Goal: Find specific page/section: Find specific page/section

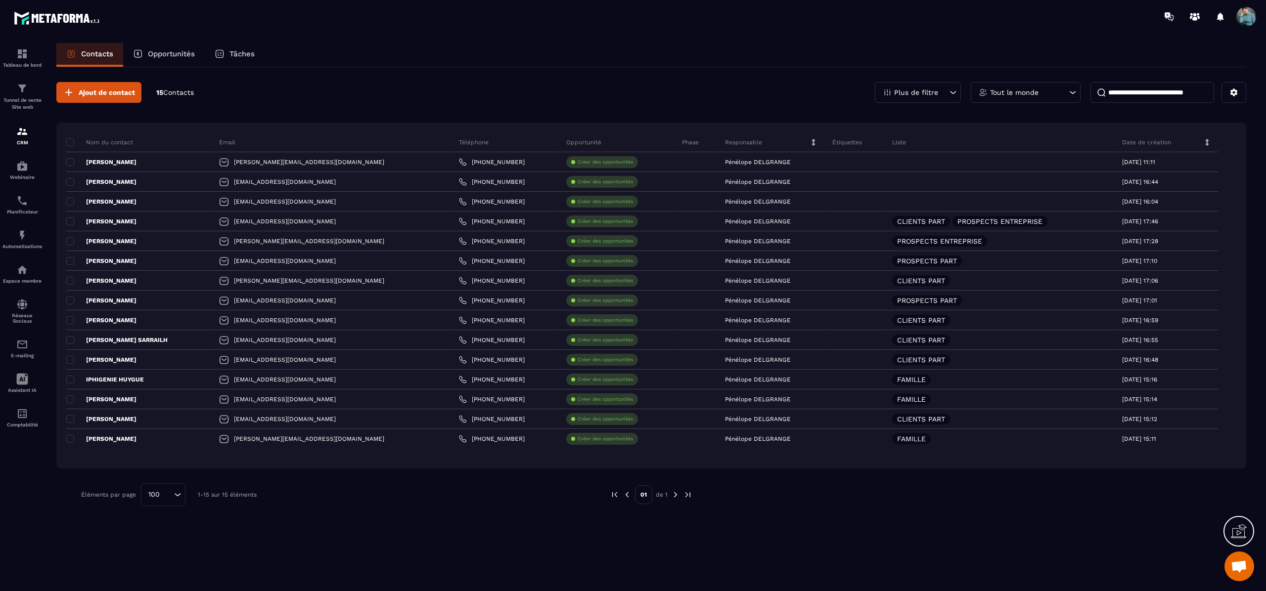
click at [1209, 142] on icon at bounding box center [1207, 142] width 7 height 7
click at [1043, 97] on div "Tout le monde" at bounding box center [1026, 92] width 110 height 21
click at [937, 94] on p "Plus de filtre" at bounding box center [916, 92] width 44 height 7
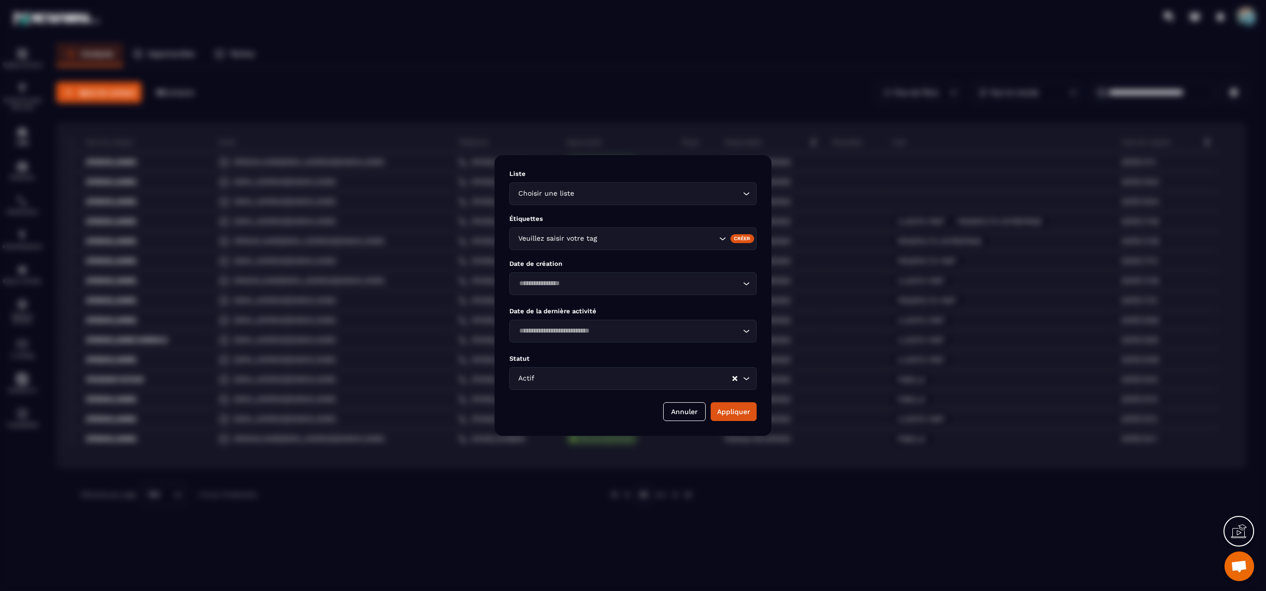
click at [749, 197] on icon "Search for option" at bounding box center [746, 194] width 10 height 10
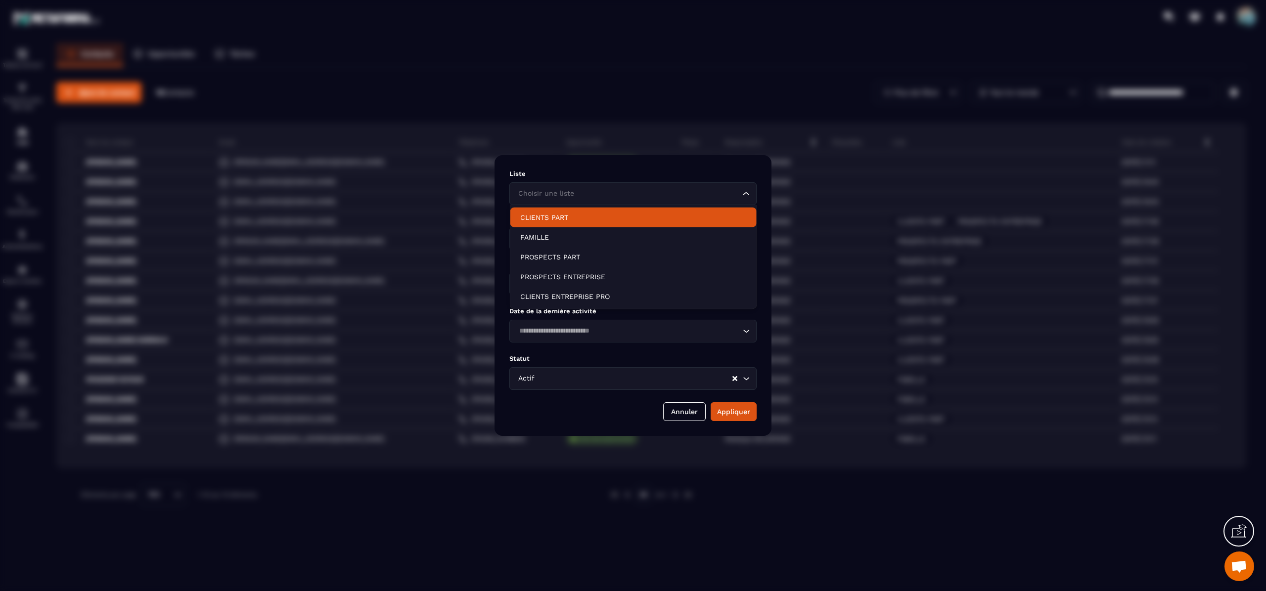
click at [564, 219] on p "CLIENTS PART" at bounding box center [633, 218] width 226 height 10
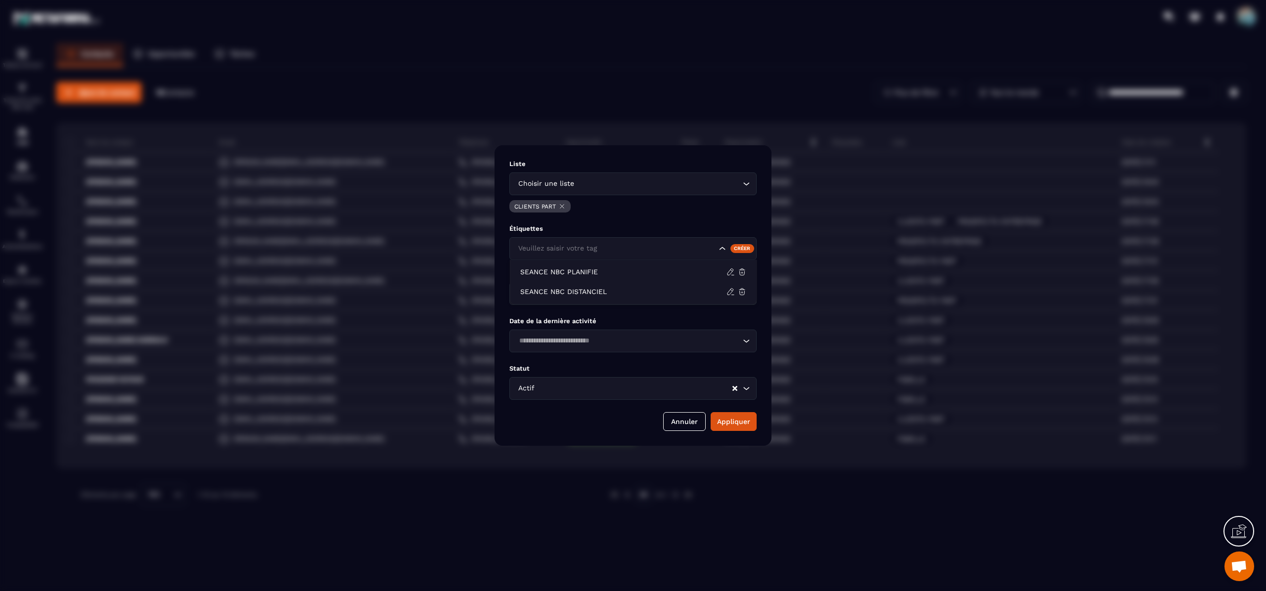
click at [712, 253] on input "Search for option" at bounding box center [616, 248] width 201 height 11
click at [812, 506] on div "Modal window" at bounding box center [633, 295] width 1266 height 591
click at [682, 425] on button "Annuler" at bounding box center [684, 421] width 43 height 19
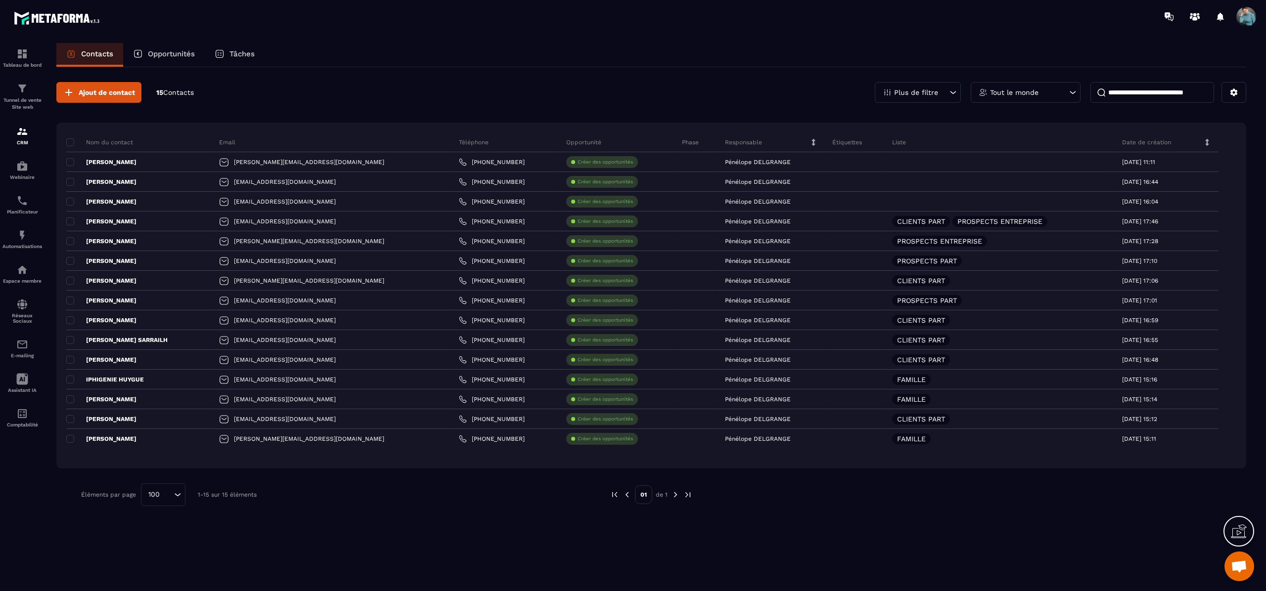
click at [1208, 139] on icon at bounding box center [1207, 142] width 7 height 7
click at [1230, 95] on icon at bounding box center [1233, 92] width 9 height 9
click at [934, 86] on div "Plus de filtre" at bounding box center [918, 92] width 86 height 21
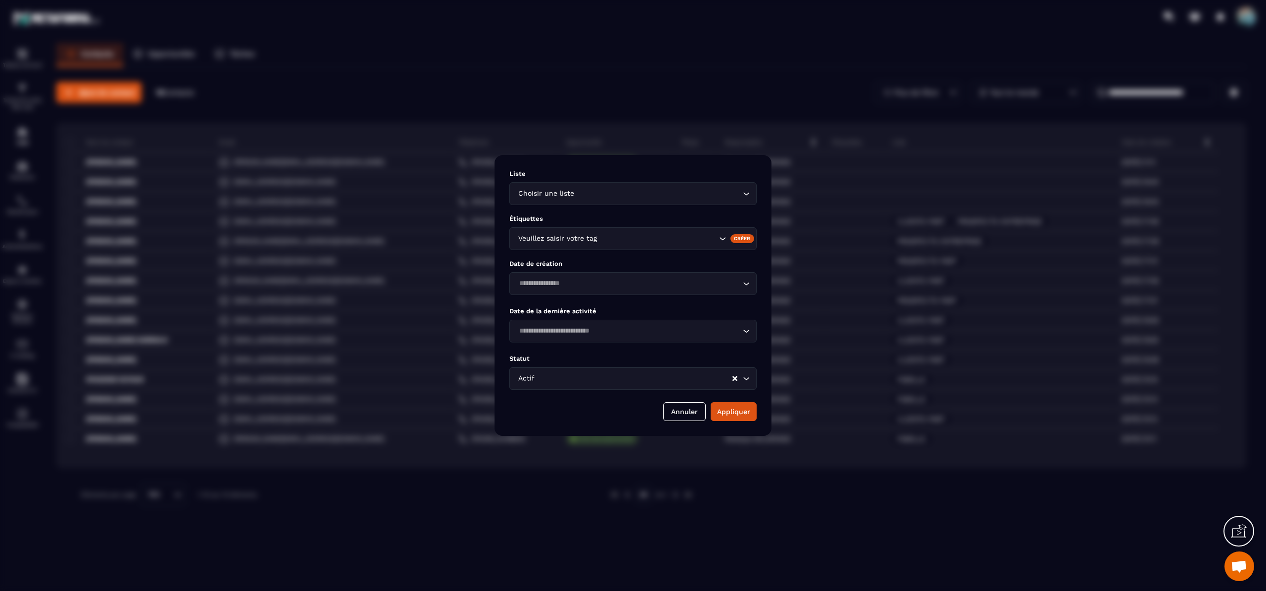
click at [395, 58] on div "Modal window" at bounding box center [633, 295] width 1266 height 591
click at [667, 416] on button "Annuler" at bounding box center [684, 411] width 43 height 19
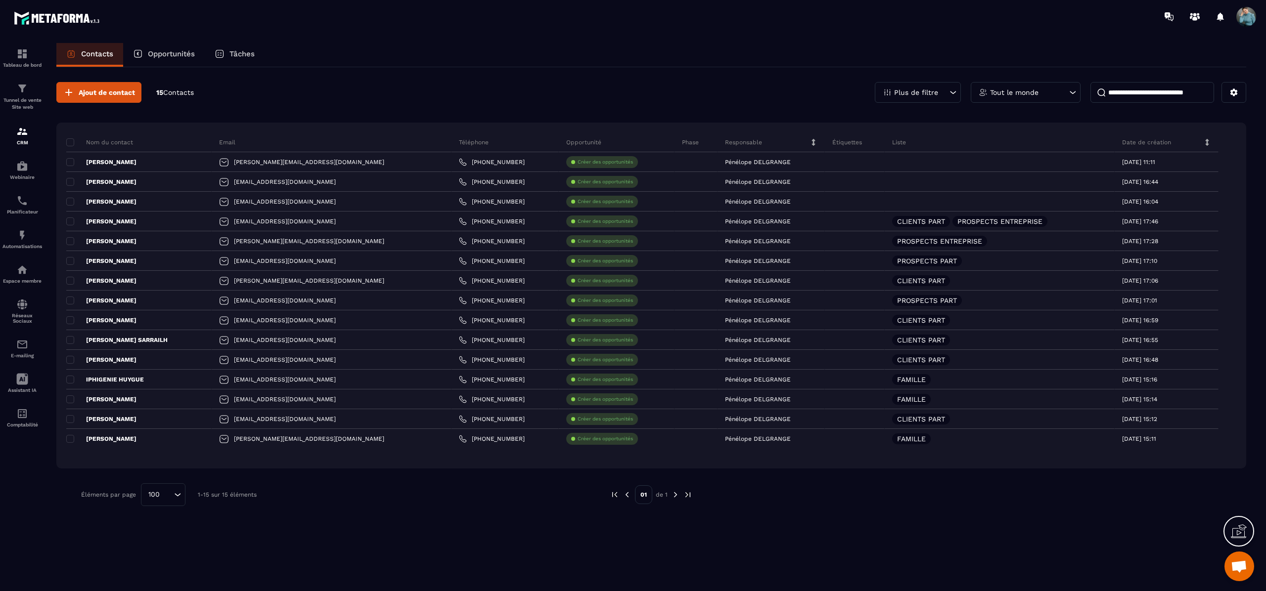
click at [186, 47] on div "Opportunités" at bounding box center [164, 55] width 82 height 24
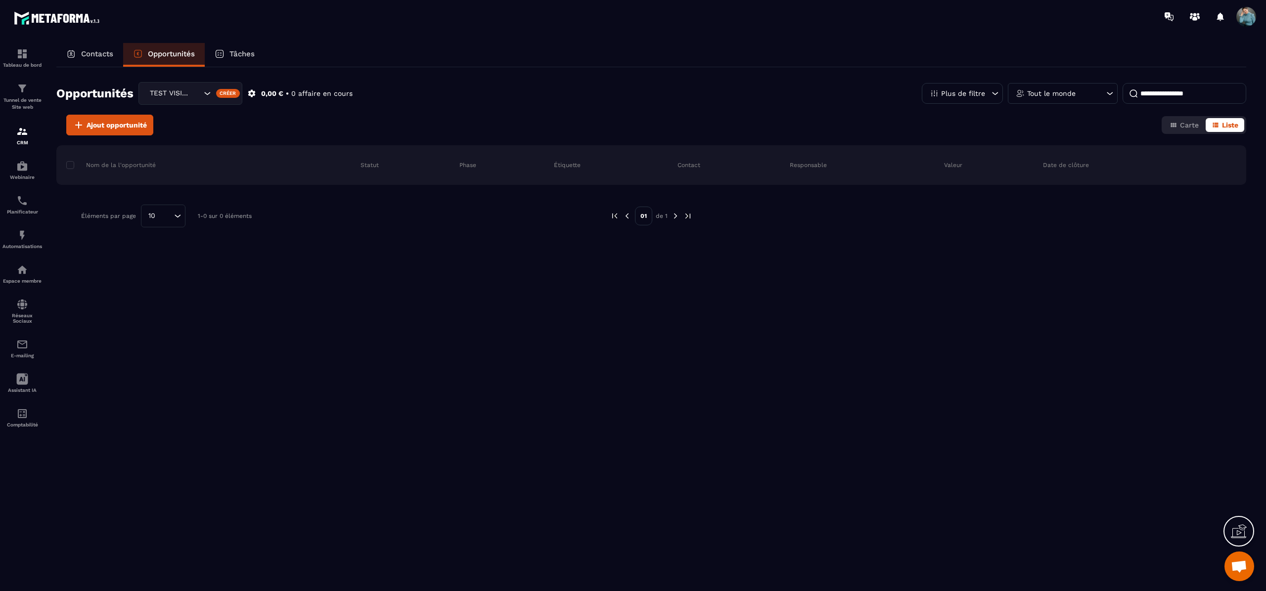
click at [238, 49] on p "Tâches" at bounding box center [241, 53] width 25 height 9
